Goal: Check status

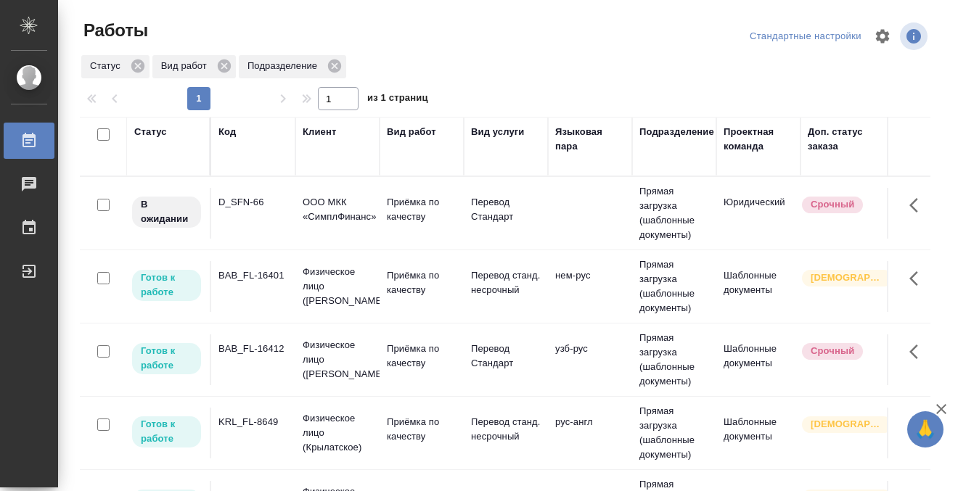
click at [232, 128] on div "Код" at bounding box center [226, 132] width 17 height 15
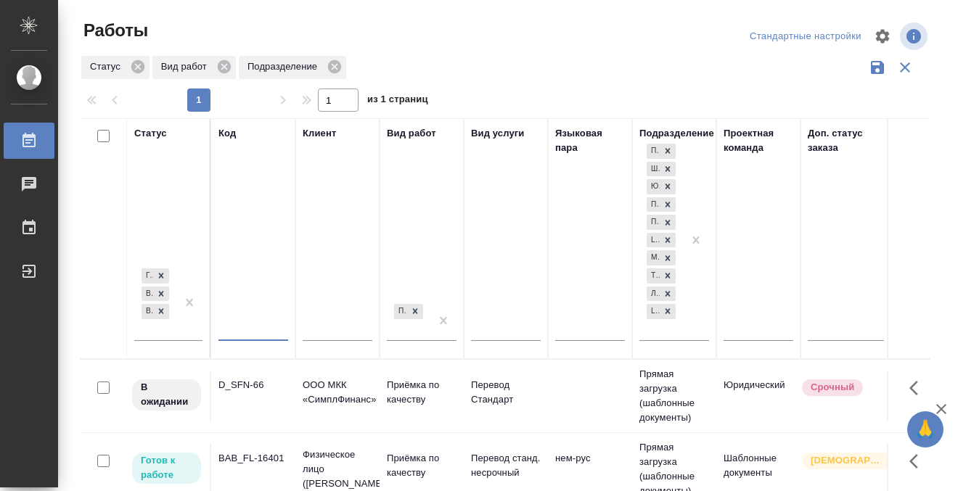
click at [257, 325] on input "text" at bounding box center [253, 331] width 70 height 18
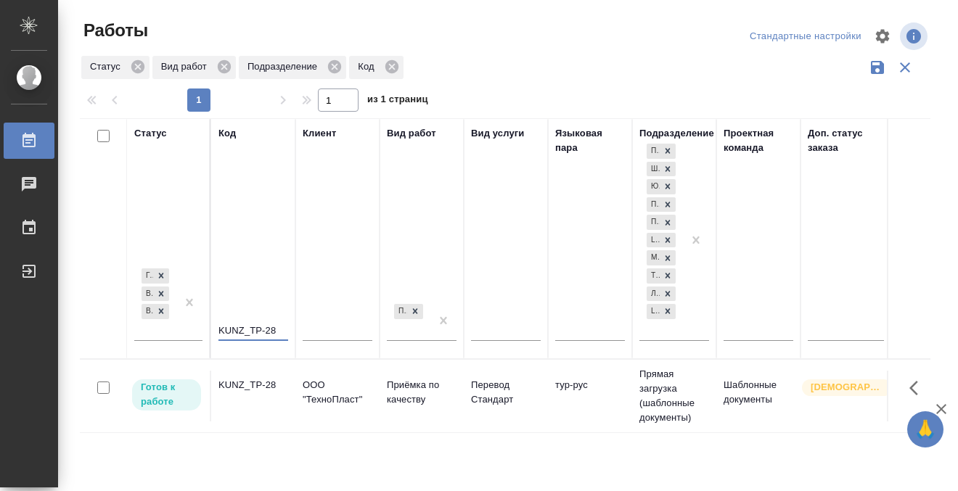
type input "KUNZ_TP-28"
click at [247, 406] on td "KUNZ_TP-28" at bounding box center [253, 396] width 84 height 51
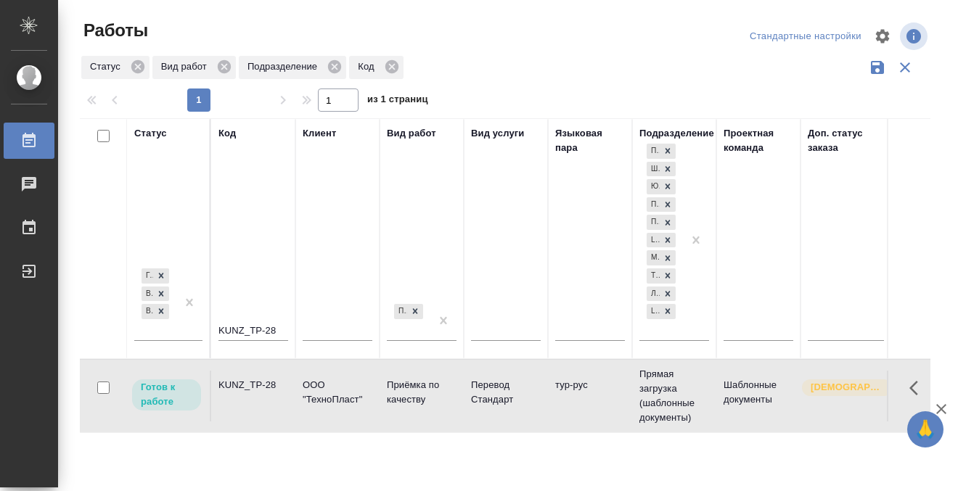
click at [247, 406] on td "KUNZ_TP-28" at bounding box center [253, 396] width 84 height 51
click at [28, 140] on div "Работы" at bounding box center [11, 141] width 36 height 22
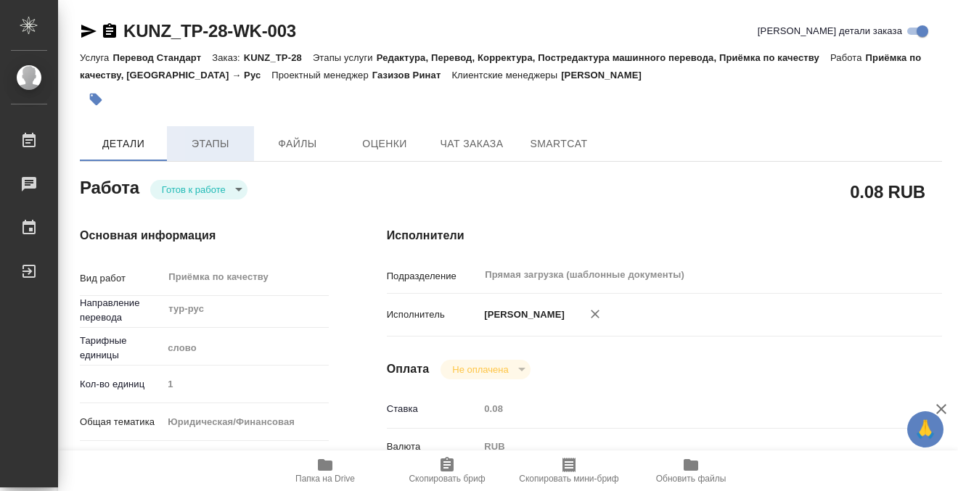
click at [224, 149] on span "Этапы" at bounding box center [211, 144] width 70 height 18
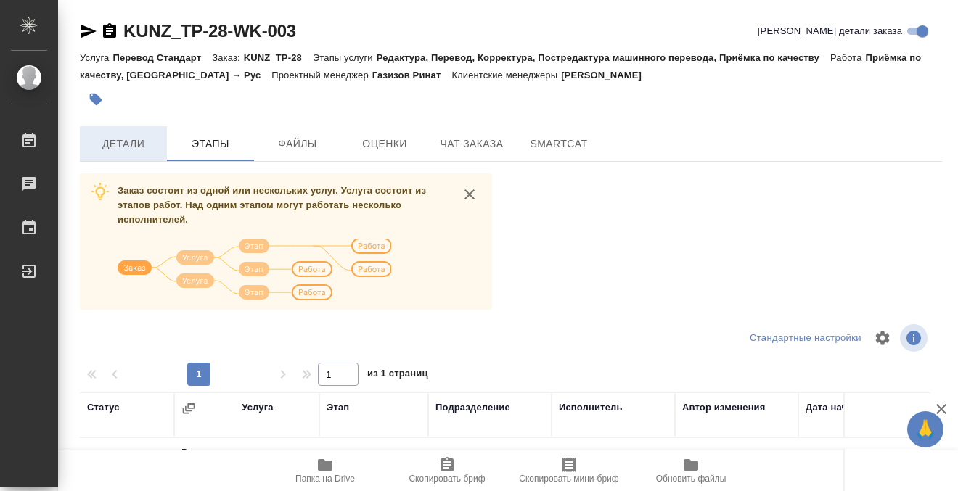
click at [149, 139] on span "Детали" at bounding box center [124, 144] width 70 height 18
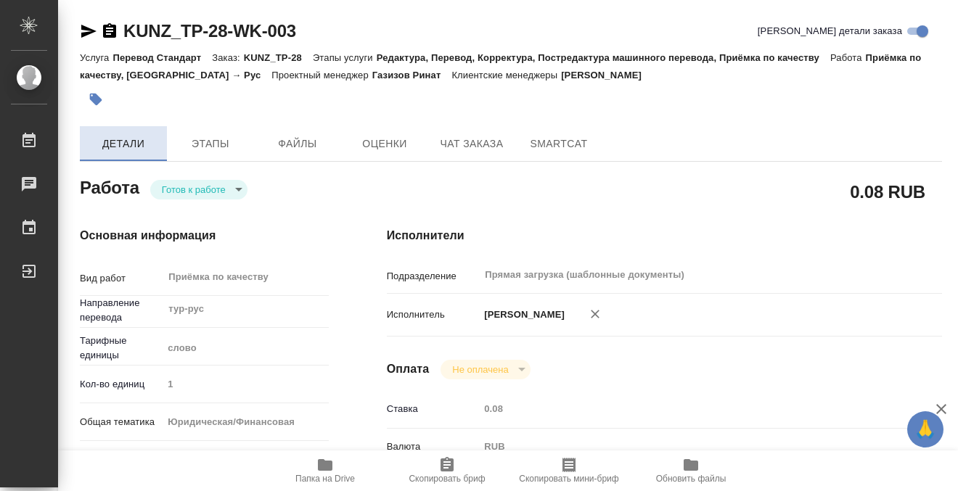
type textarea "x"
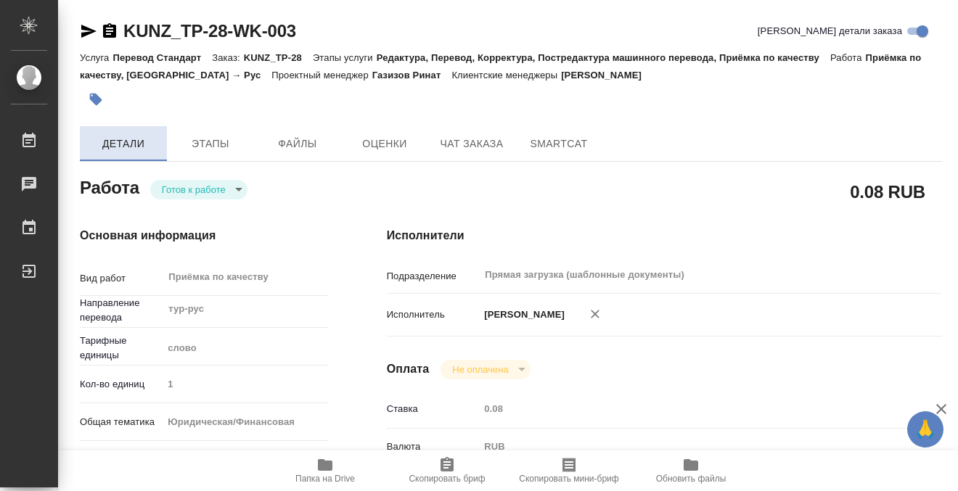
type textarea "x"
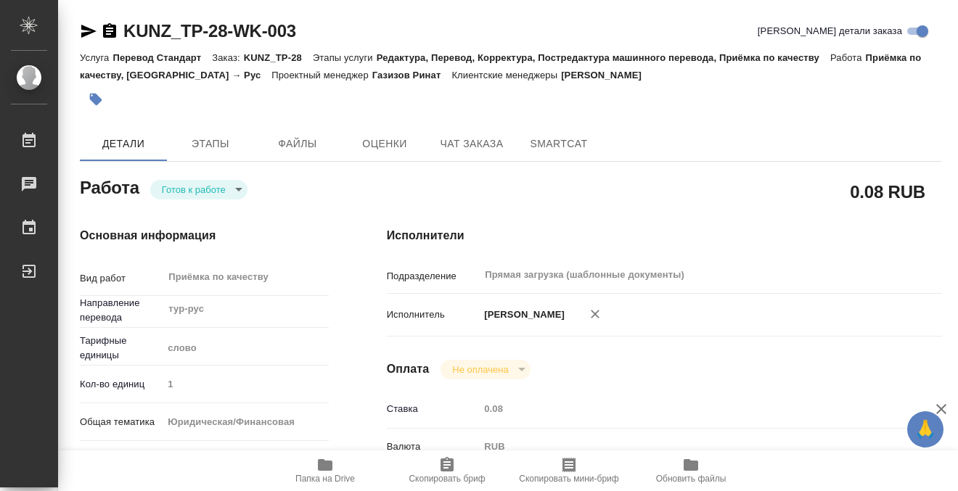
type textarea "x"
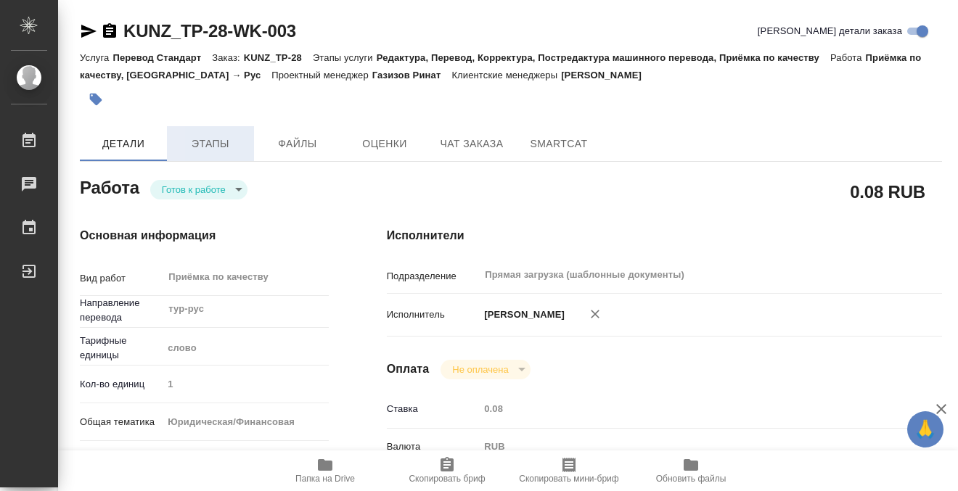
click at [216, 139] on span "Этапы" at bounding box center [211, 144] width 70 height 18
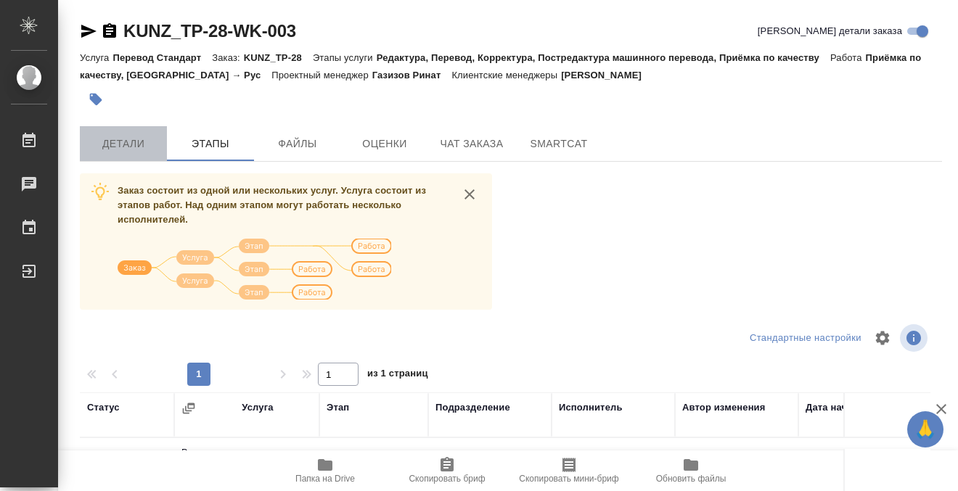
click at [126, 143] on span "Детали" at bounding box center [124, 144] width 70 height 18
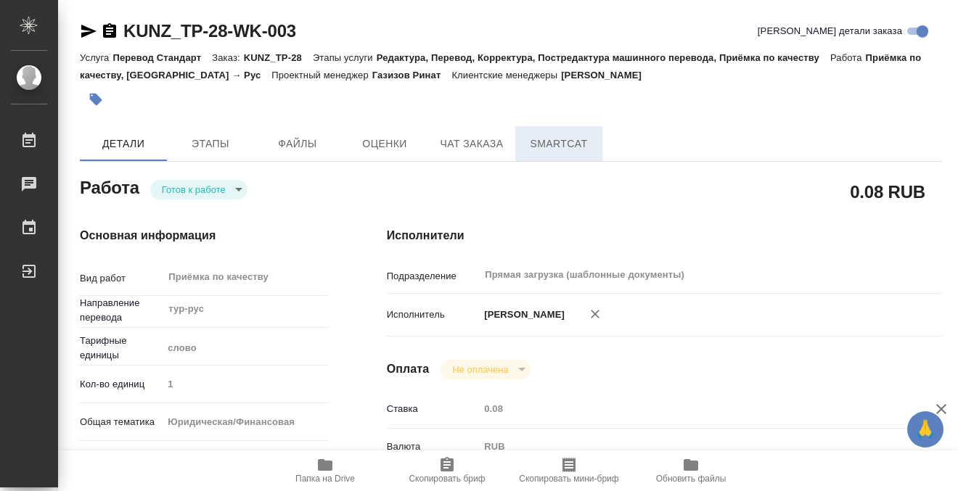
type textarea "x"
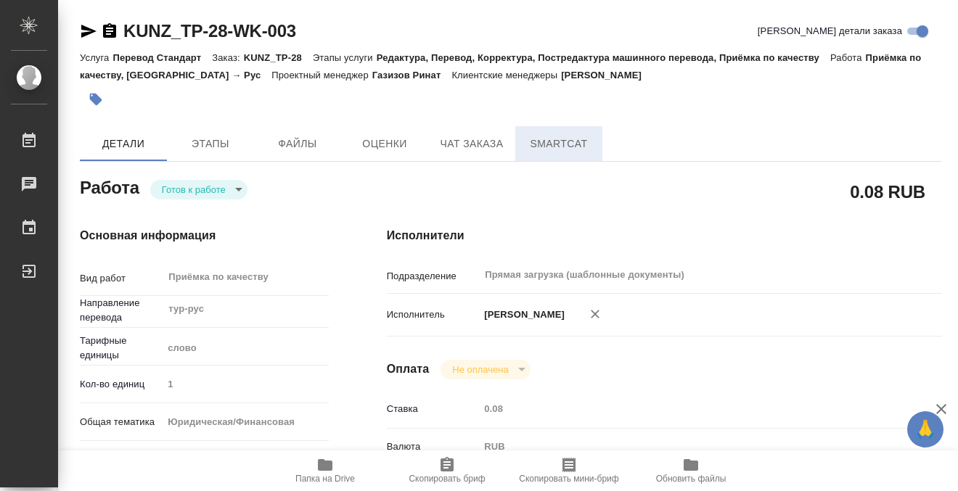
type textarea "x"
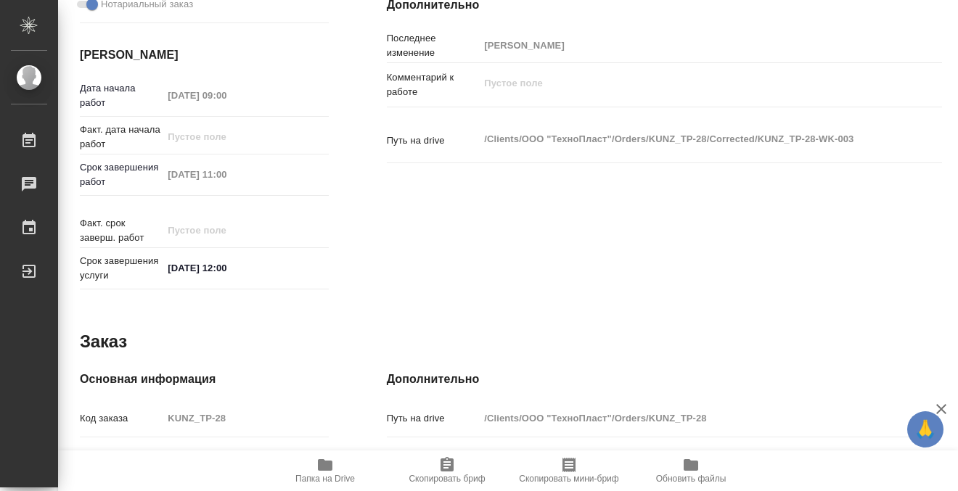
type textarea "x"
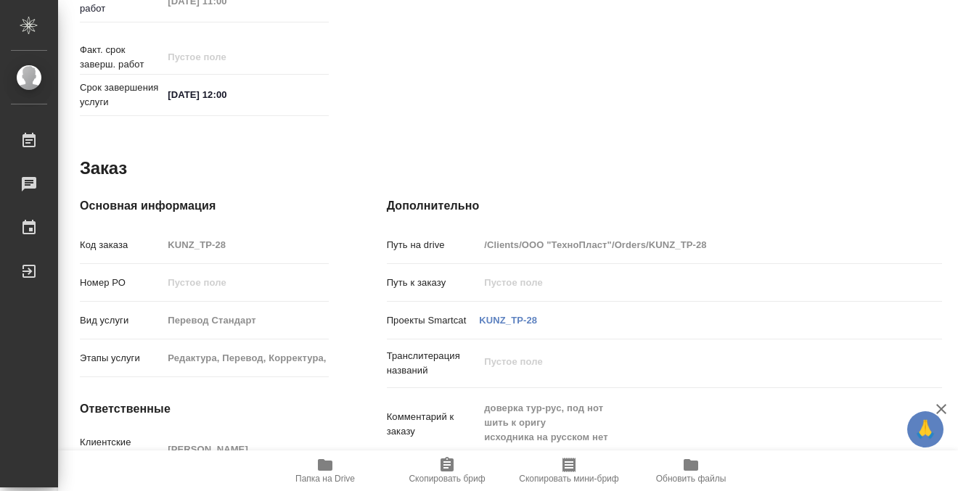
scroll to position [776, 0]
